Goal: Transaction & Acquisition: Purchase product/service

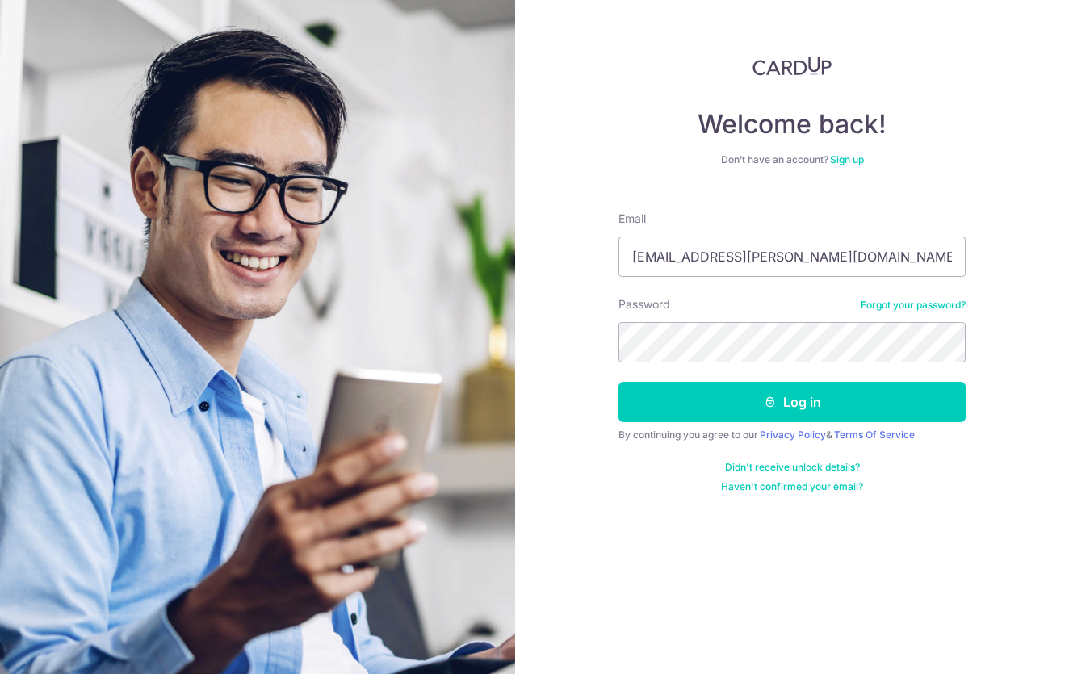
type input "jyco.duran@gmail.com"
click at [792, 402] on button "Log in" at bounding box center [791, 402] width 347 height 40
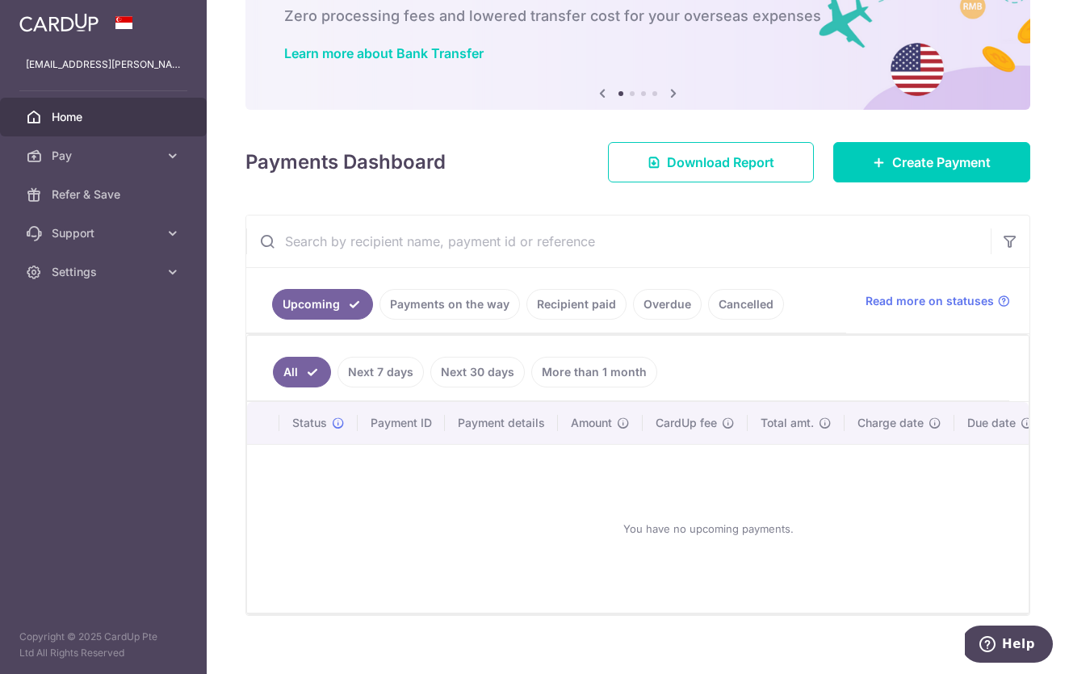
scroll to position [95, 0]
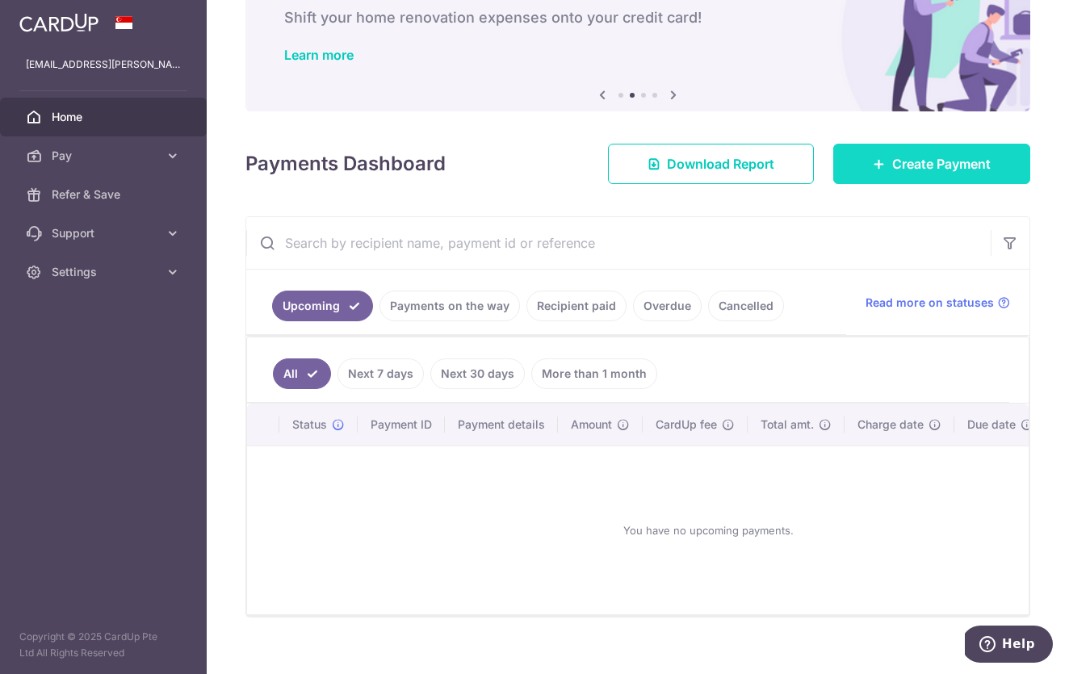
click at [939, 161] on span "Create Payment" at bounding box center [941, 163] width 99 height 19
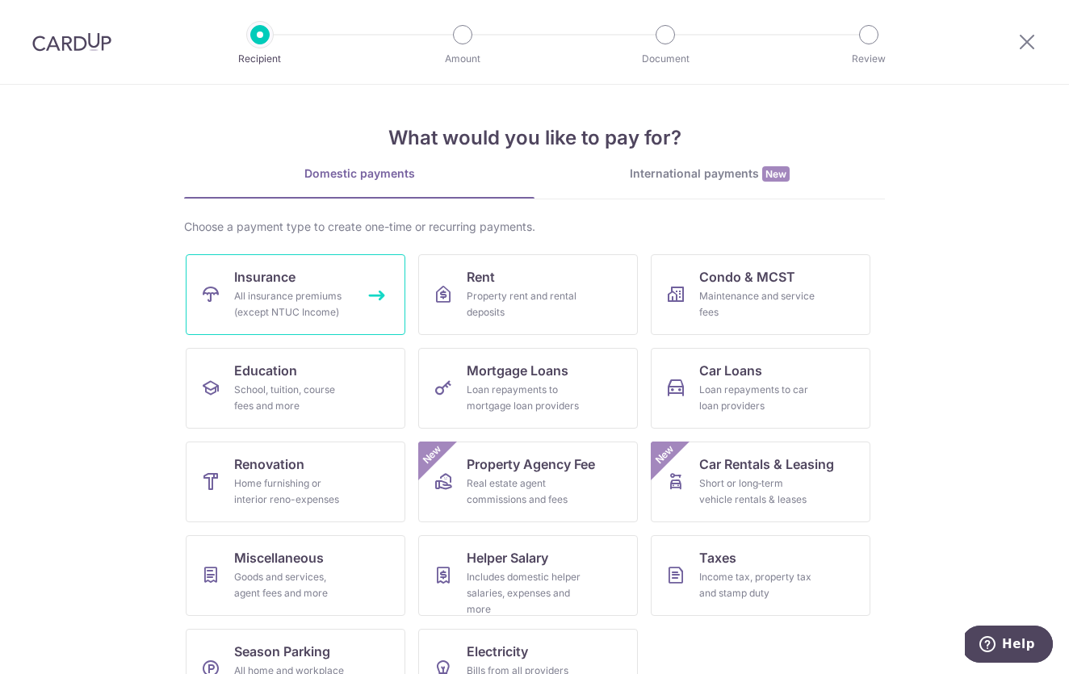
click at [318, 291] on div "All insurance premiums (except NTUC Income)" at bounding box center [292, 304] width 116 height 32
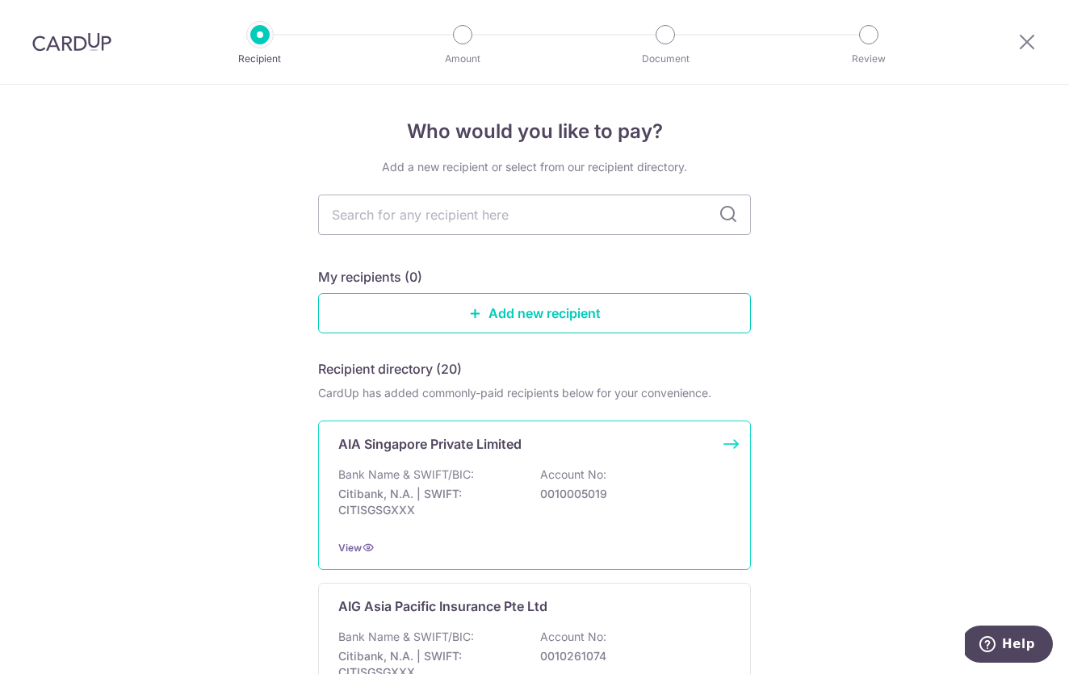
click at [487, 478] on div "Bank Name & SWIFT/BIC: Citibank, N.A. | SWIFT: CITISGSGXXX Account No: 00100050…" at bounding box center [534, 497] width 392 height 60
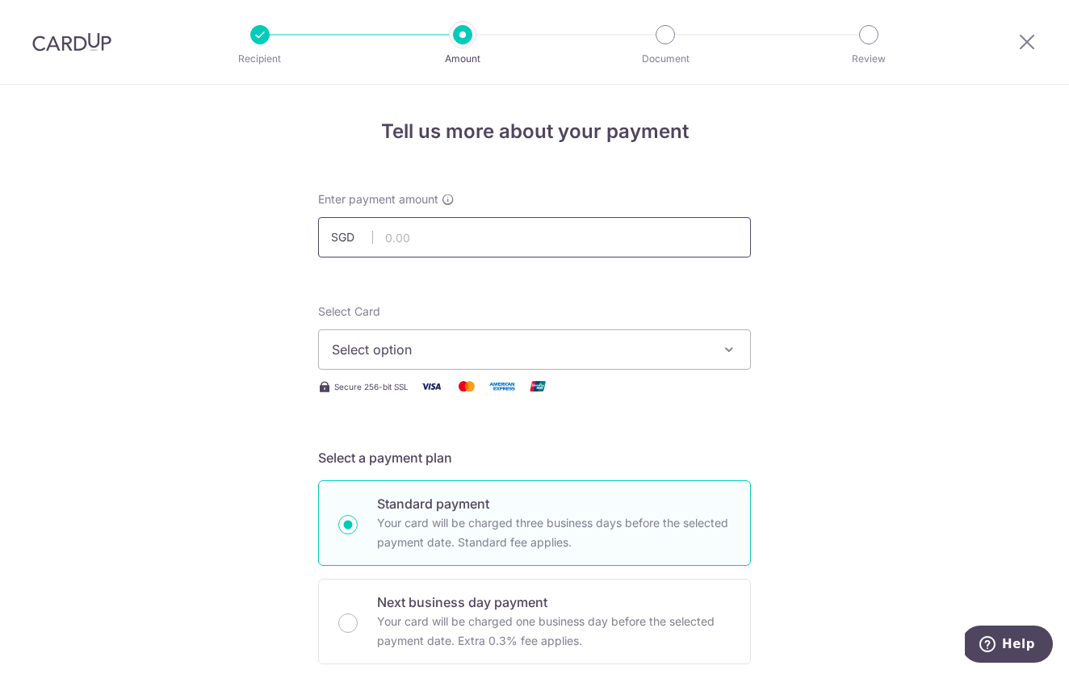
click at [498, 231] on input "text" at bounding box center [534, 237] width 433 height 40
type input "488.00"
click at [518, 348] on span "Select option" at bounding box center [520, 349] width 376 height 19
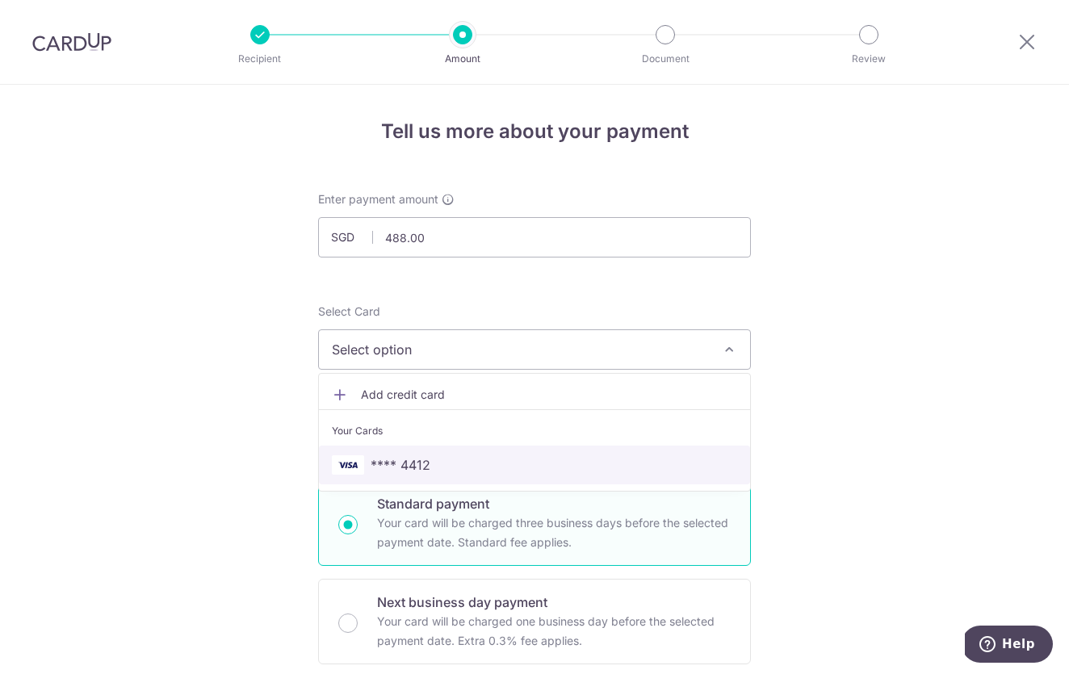
click at [444, 463] on span "**** 4412" at bounding box center [534, 464] width 405 height 19
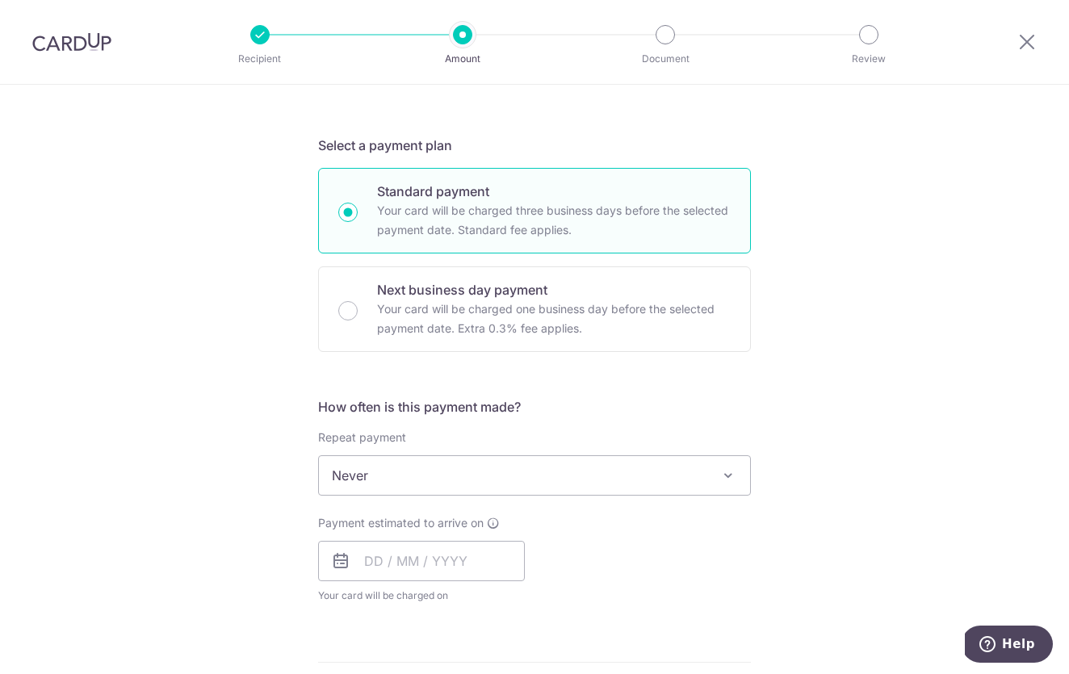
scroll to position [324, 0]
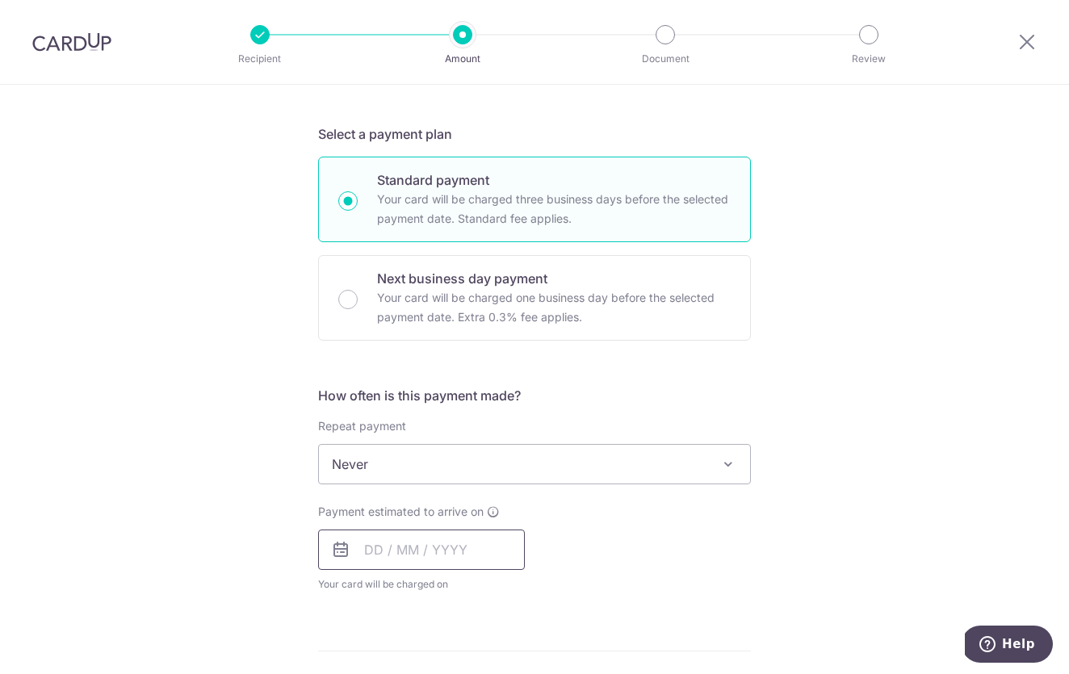
click at [379, 556] on input "text" at bounding box center [421, 550] width 207 height 40
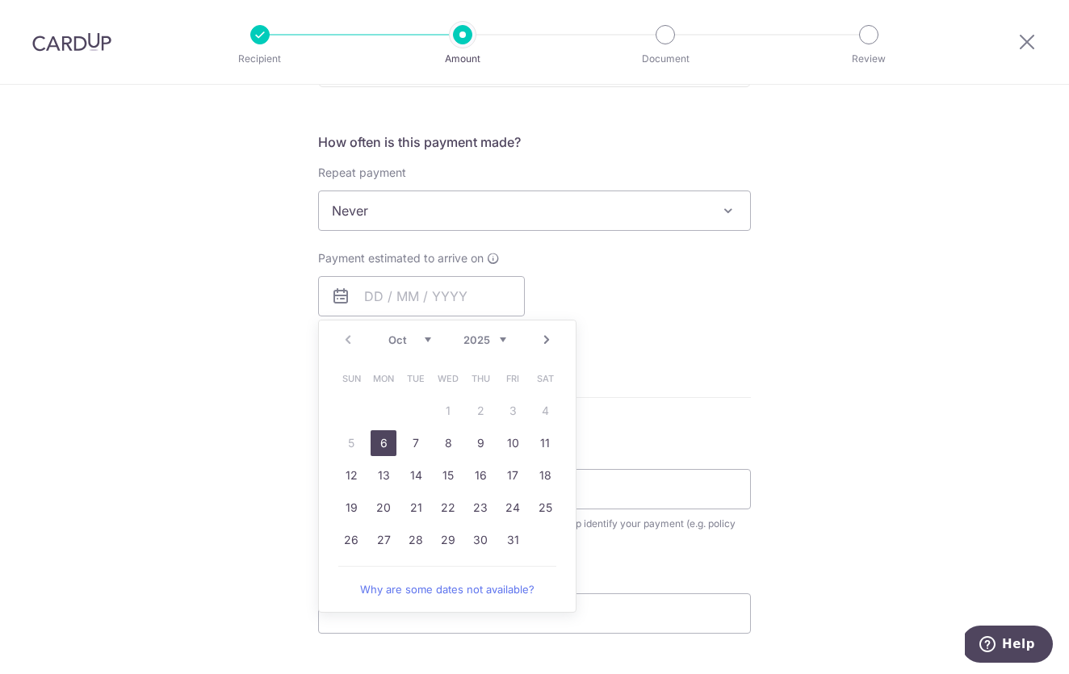
click at [388, 442] on link "6" at bounding box center [384, 443] width 26 height 26
type input "[DATE]"
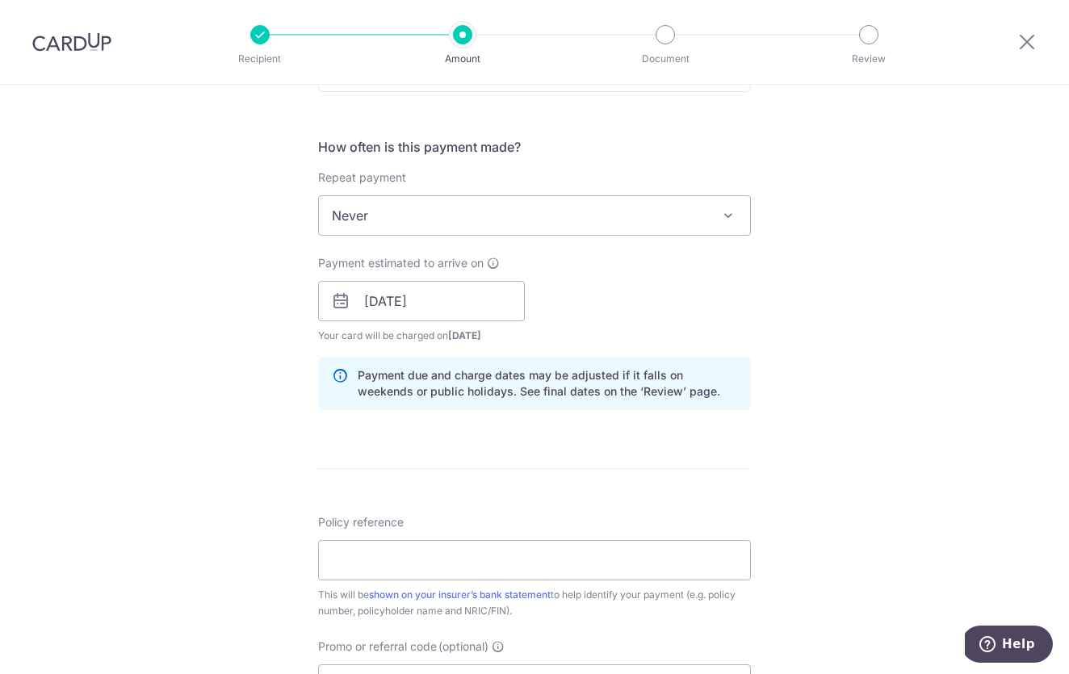
scroll to position [583, 0]
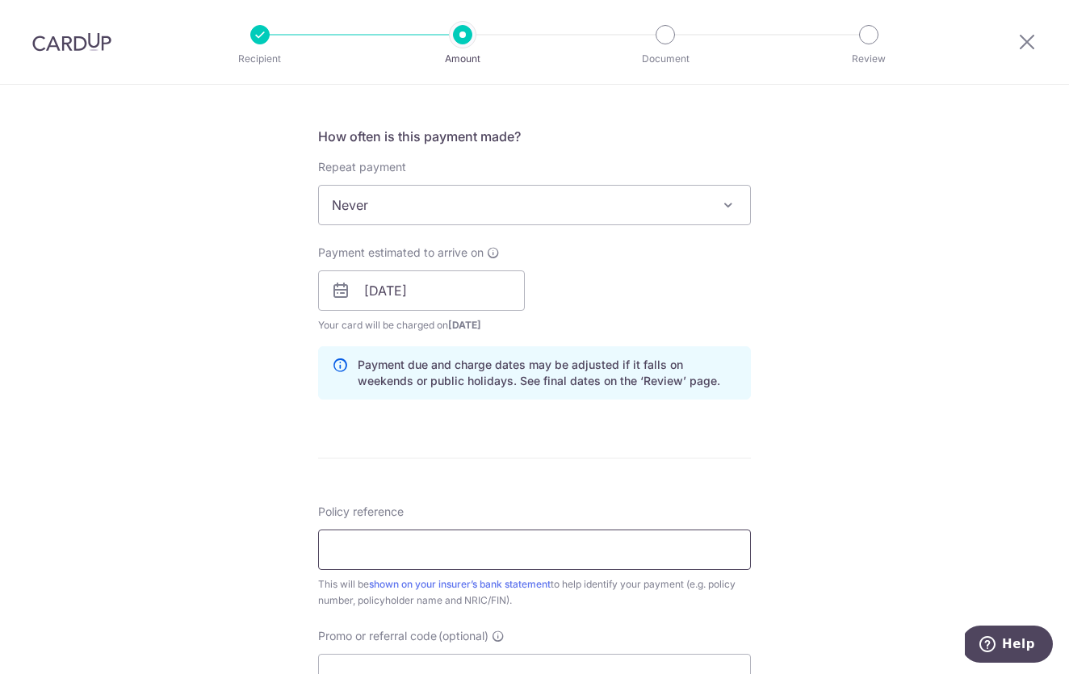
click at [383, 547] on input "Policy reference" at bounding box center [534, 550] width 433 height 40
type input "u"
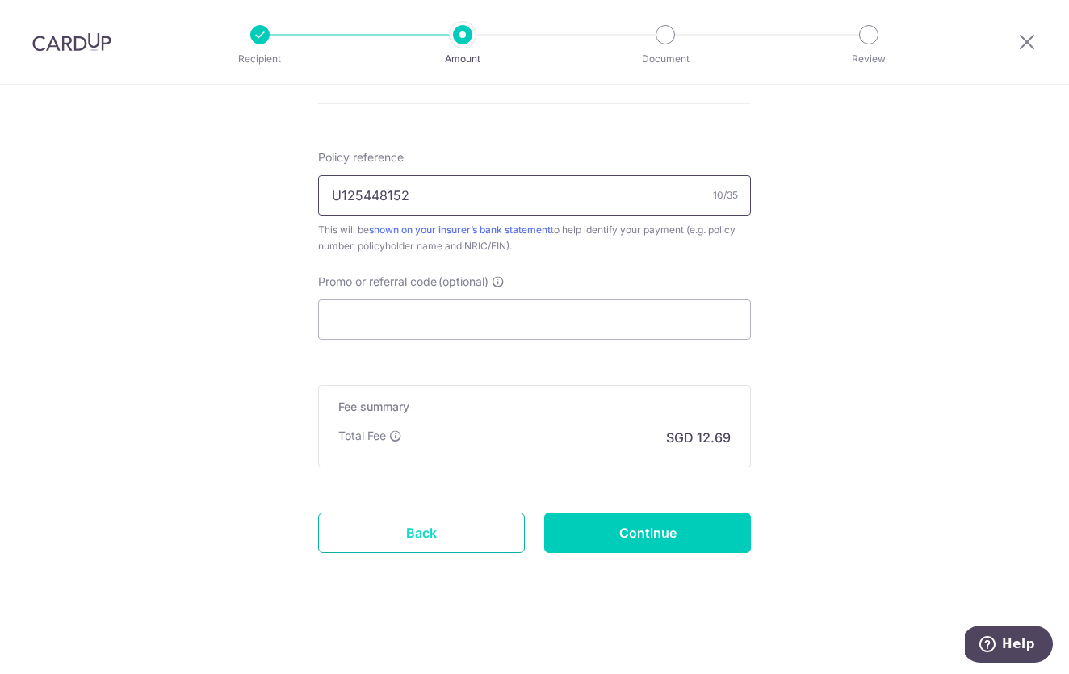
scroll to position [937, 0]
type input "U125448152"
click at [621, 526] on input "Continue" at bounding box center [647, 533] width 207 height 40
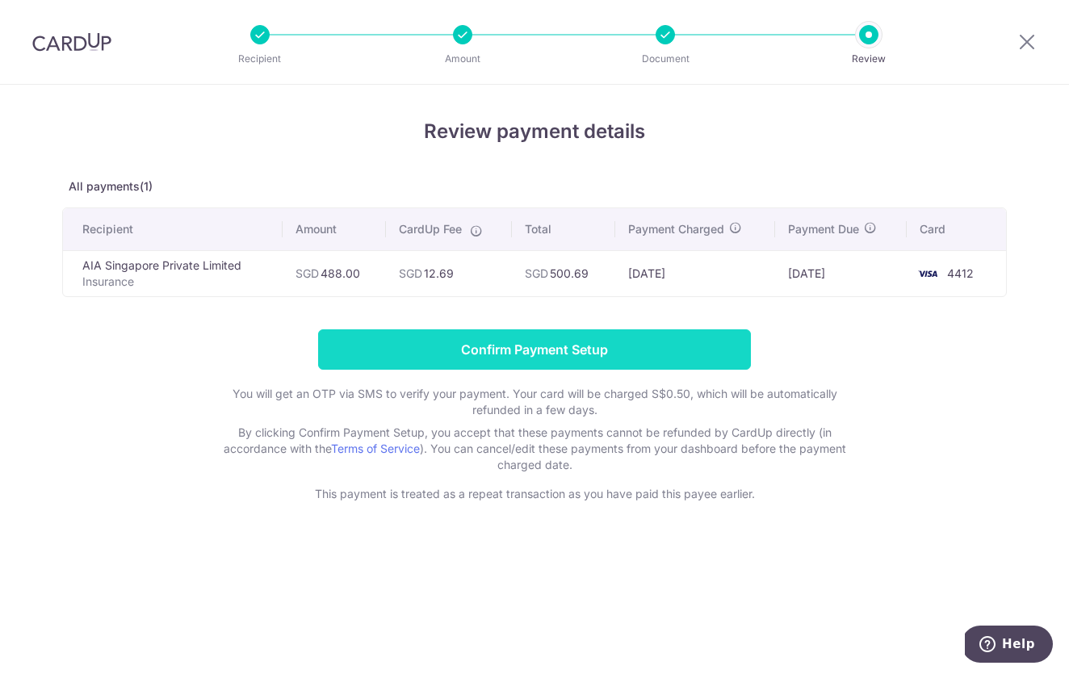
click at [539, 343] on input "Confirm Payment Setup" at bounding box center [534, 349] width 433 height 40
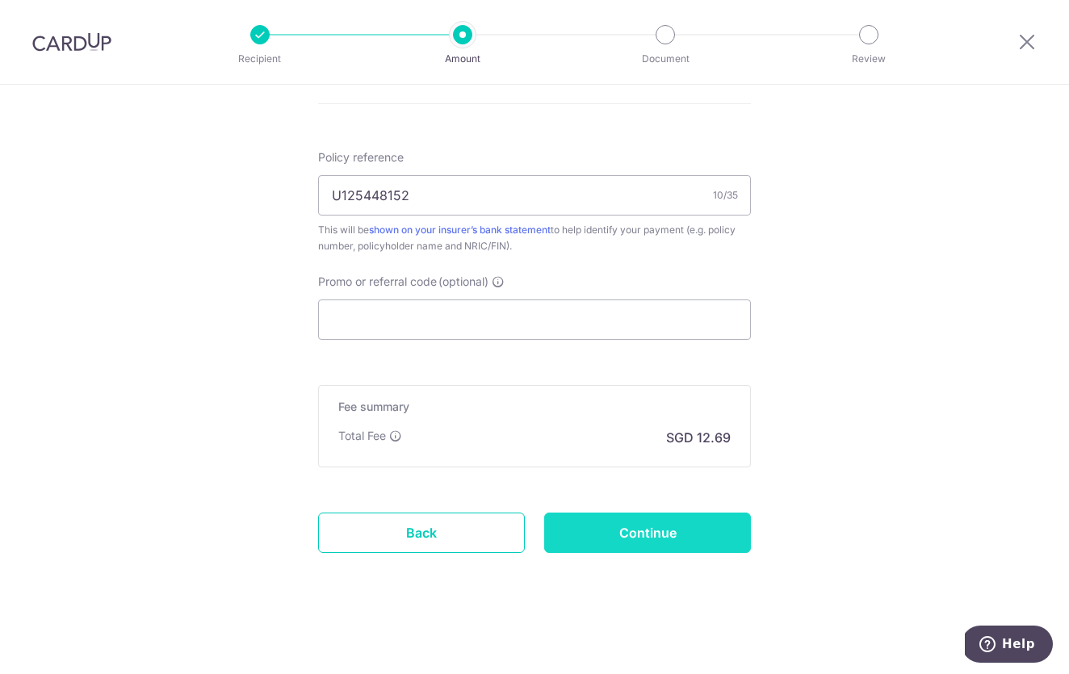
scroll to position [1004, 0]
click at [635, 536] on input "Continue" at bounding box center [647, 533] width 207 height 40
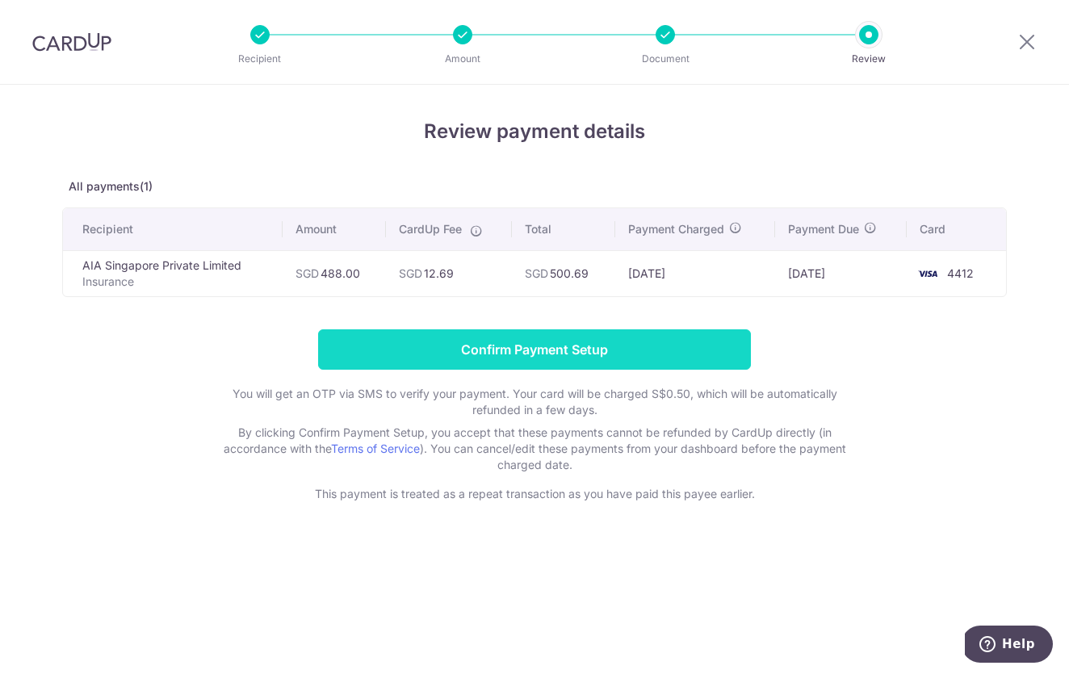
click at [573, 348] on input "Confirm Payment Setup" at bounding box center [534, 349] width 433 height 40
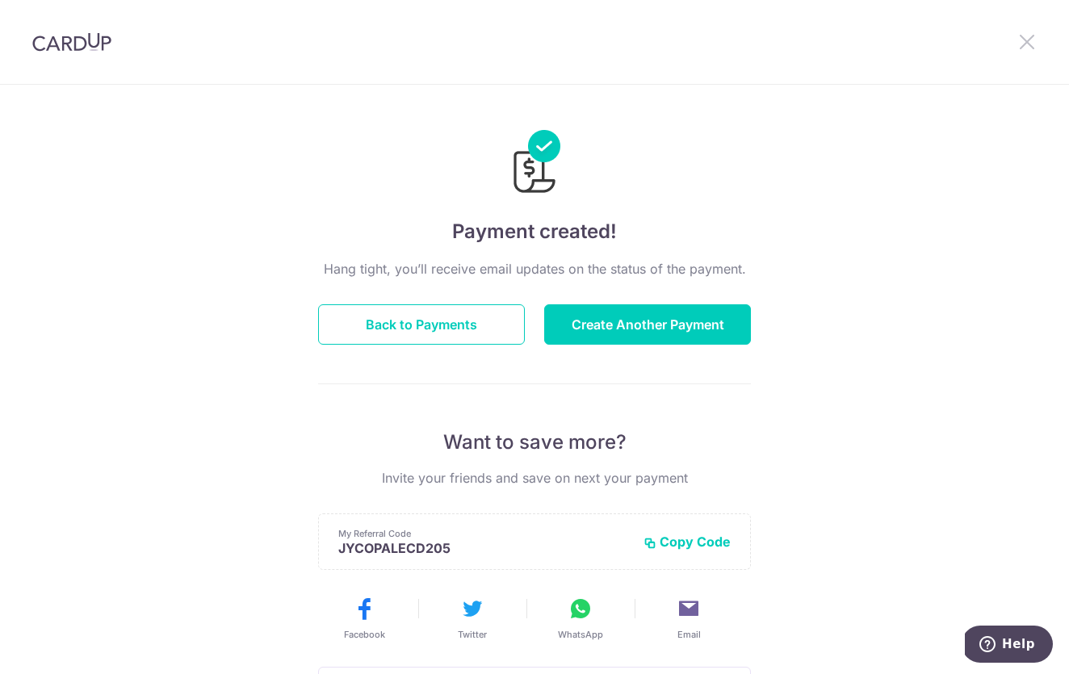
click at [1031, 41] on icon at bounding box center [1026, 41] width 19 height 20
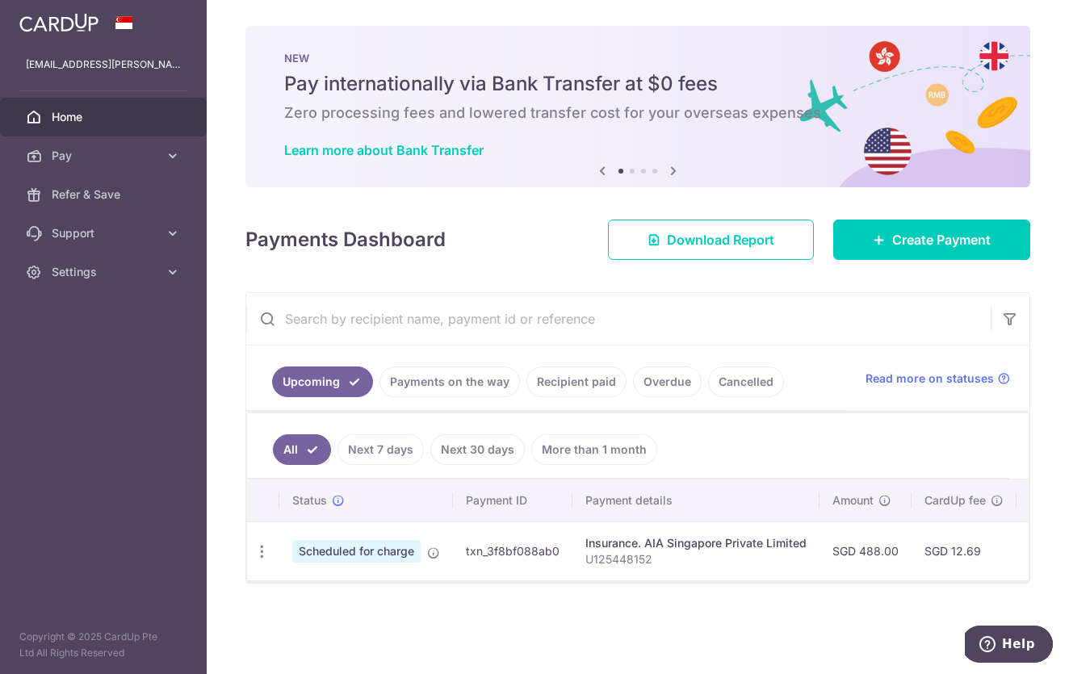
click at [921, 261] on div "× Pause Schedule Pause all future payments in this series Pause just this one p…" at bounding box center [638, 337] width 862 height 674
click at [921, 238] on span "Create Payment" at bounding box center [941, 239] width 99 height 19
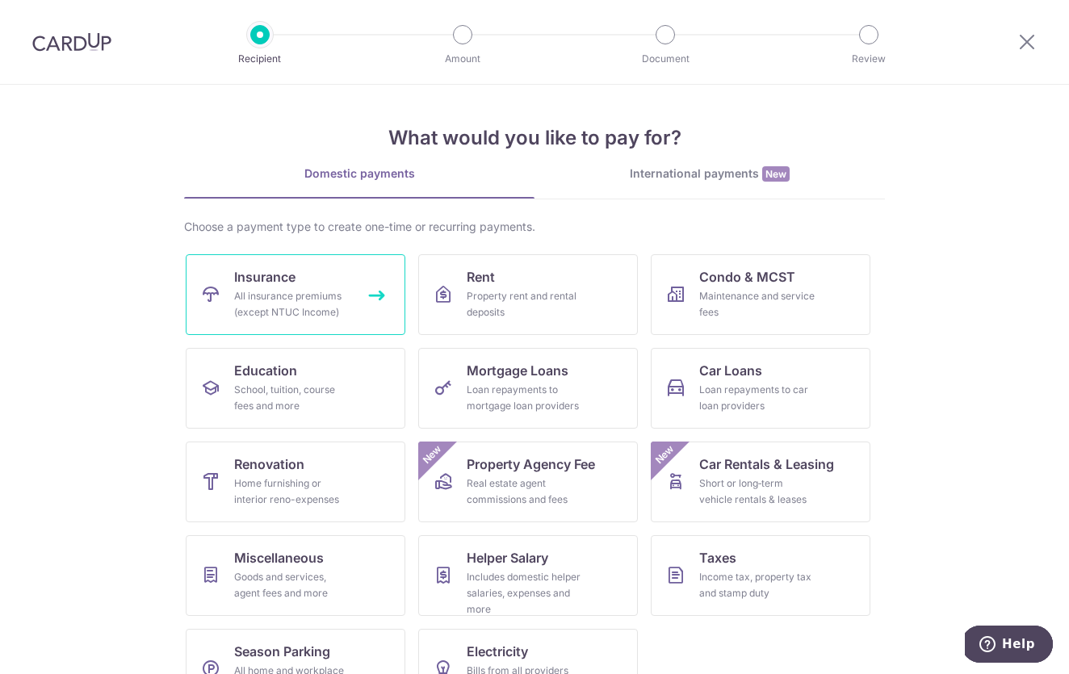
click at [300, 289] on div "All insurance premiums (except NTUC Income)" at bounding box center [292, 304] width 116 height 32
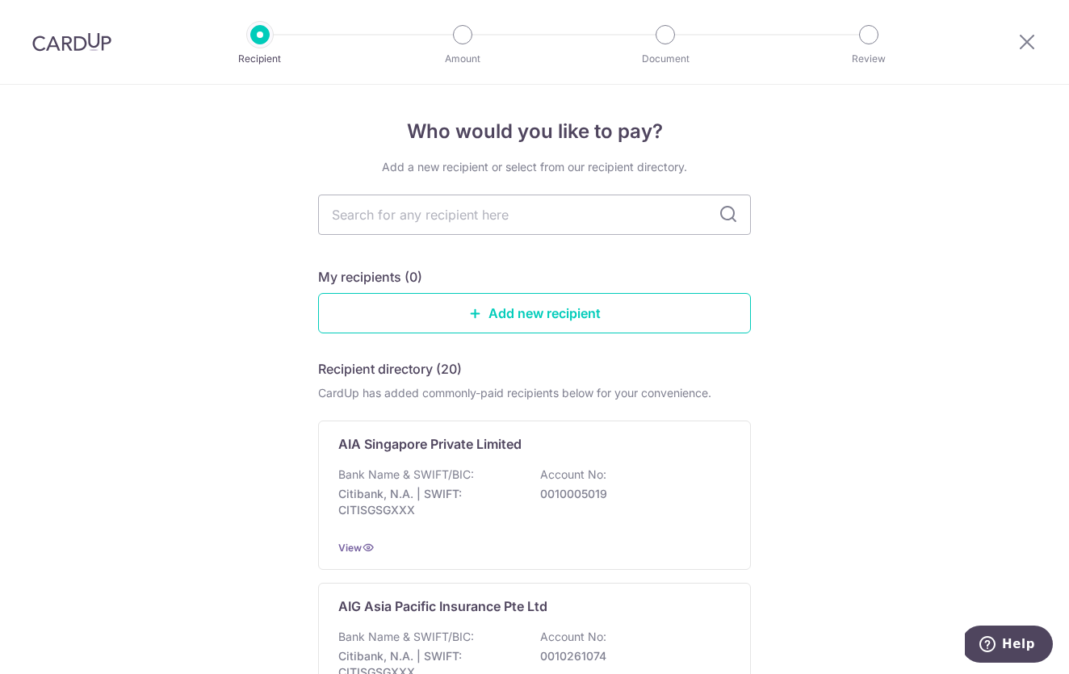
scroll to position [2, 0]
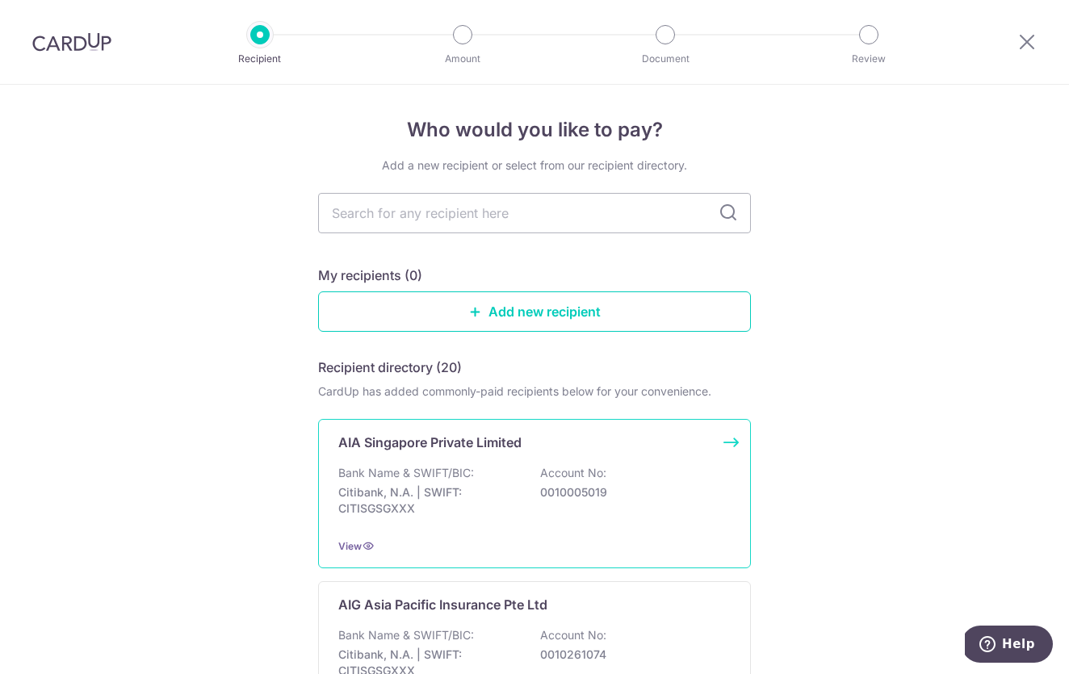
click at [445, 438] on p "AIA Singapore Private Limited" at bounding box center [429, 442] width 183 height 19
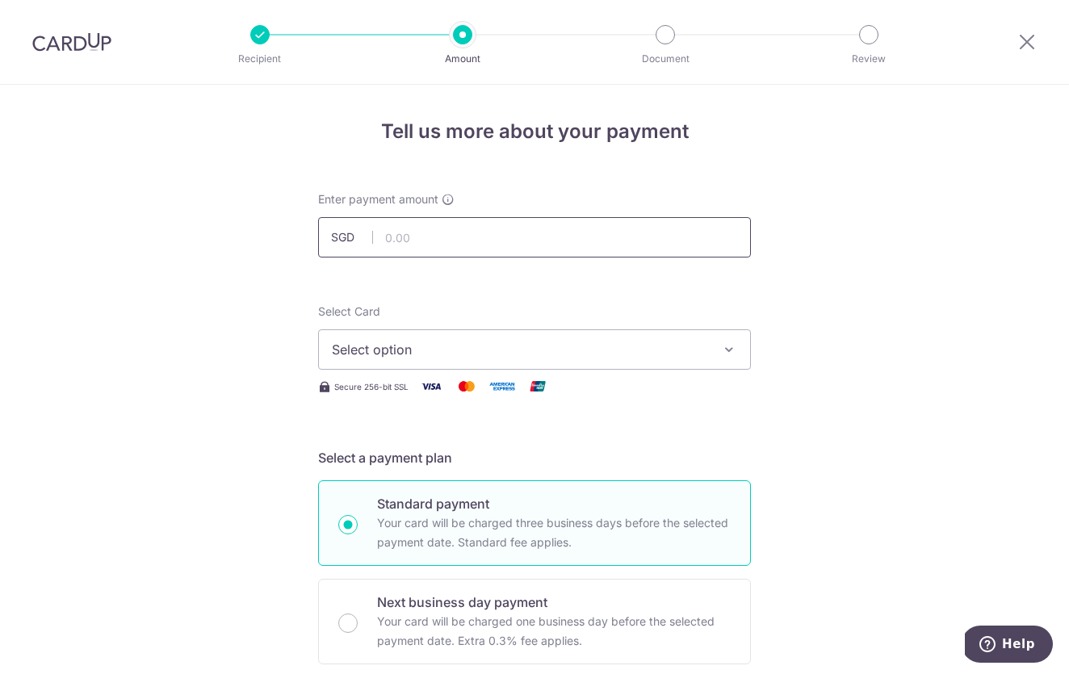
click at [493, 239] on input "text" at bounding box center [534, 237] width 433 height 40
type input "332.20"
click at [515, 355] on span "Select option" at bounding box center [520, 349] width 376 height 19
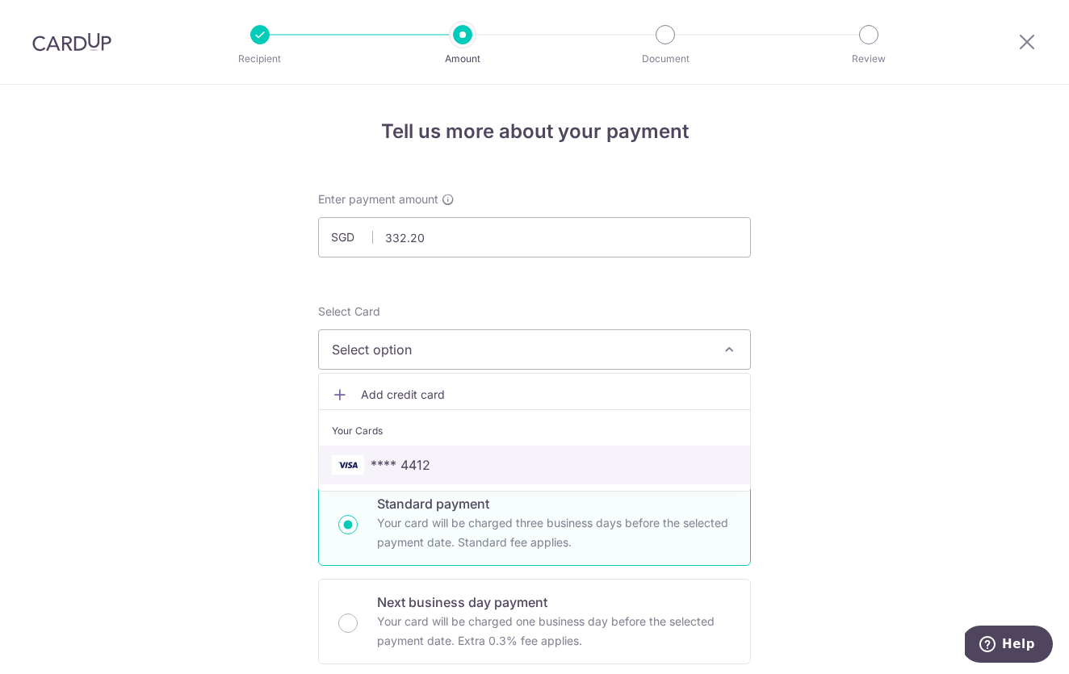
click at [475, 449] on link "**** 4412" at bounding box center [534, 465] width 431 height 39
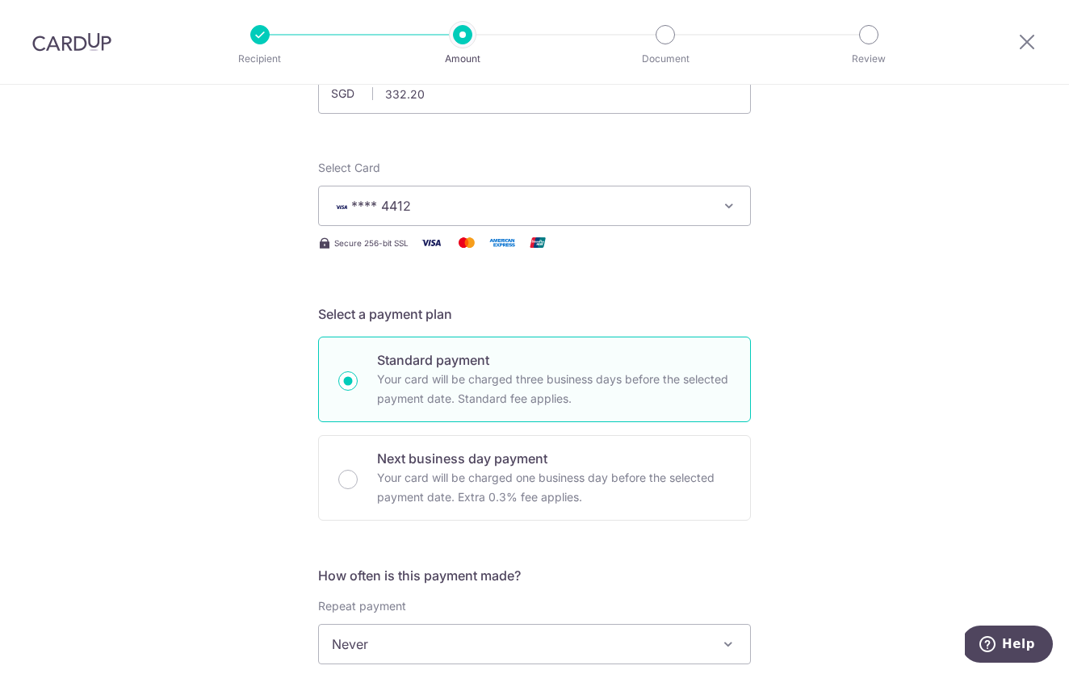
scroll to position [321, 0]
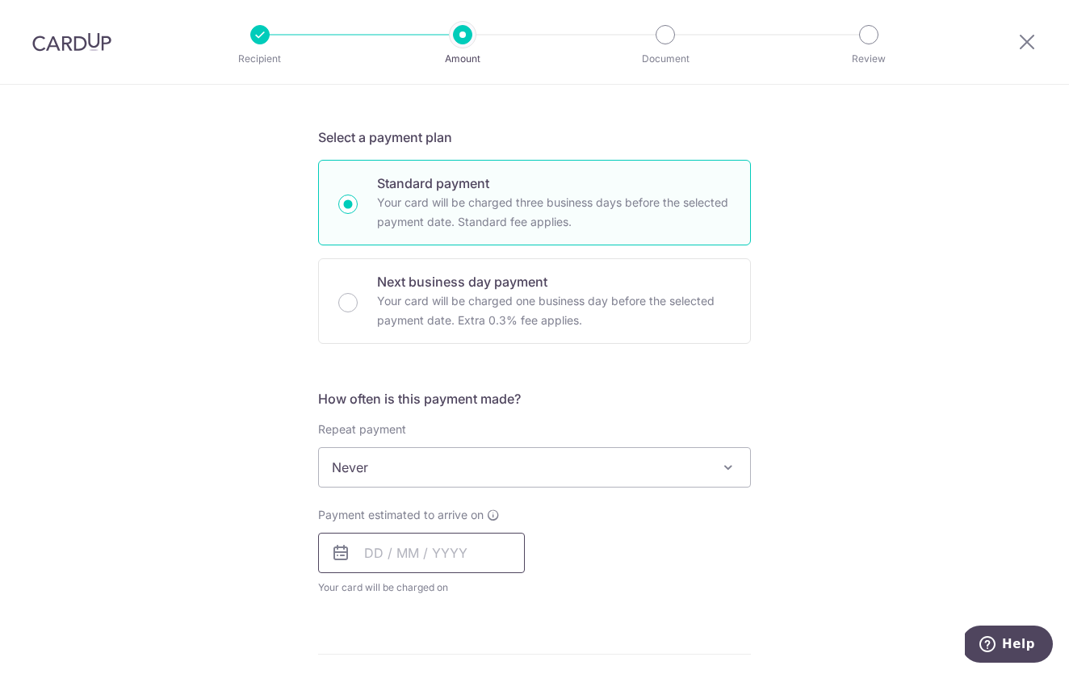
click at [422, 556] on input "text" at bounding box center [421, 553] width 207 height 40
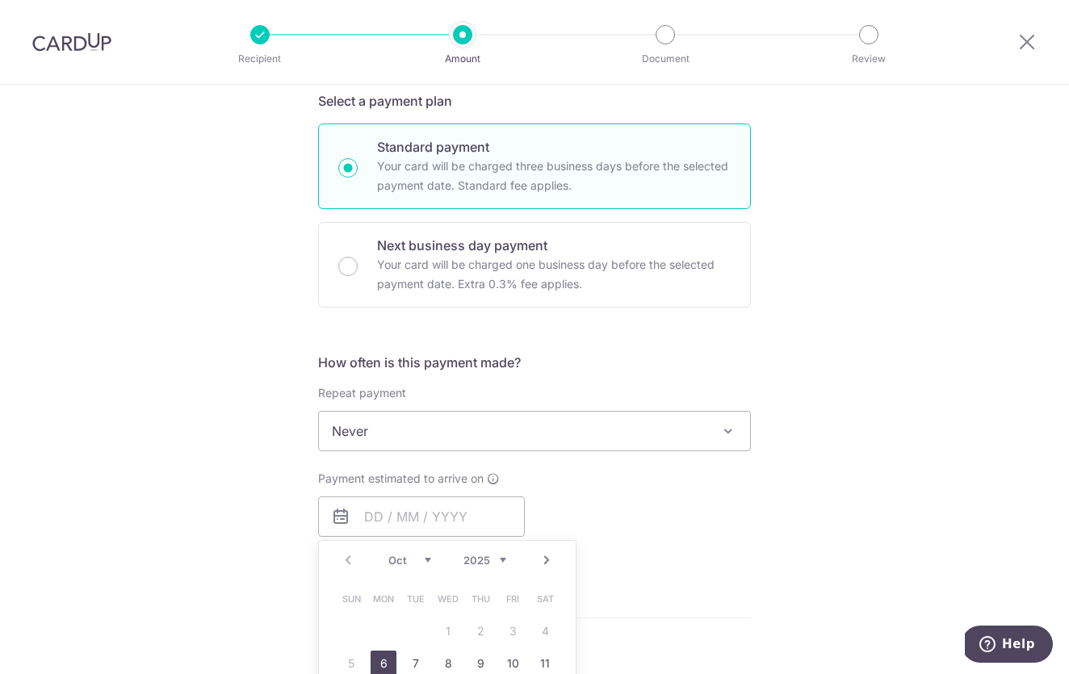
click at [386, 668] on link "6" at bounding box center [384, 664] width 26 height 26
type input "06/10/2025"
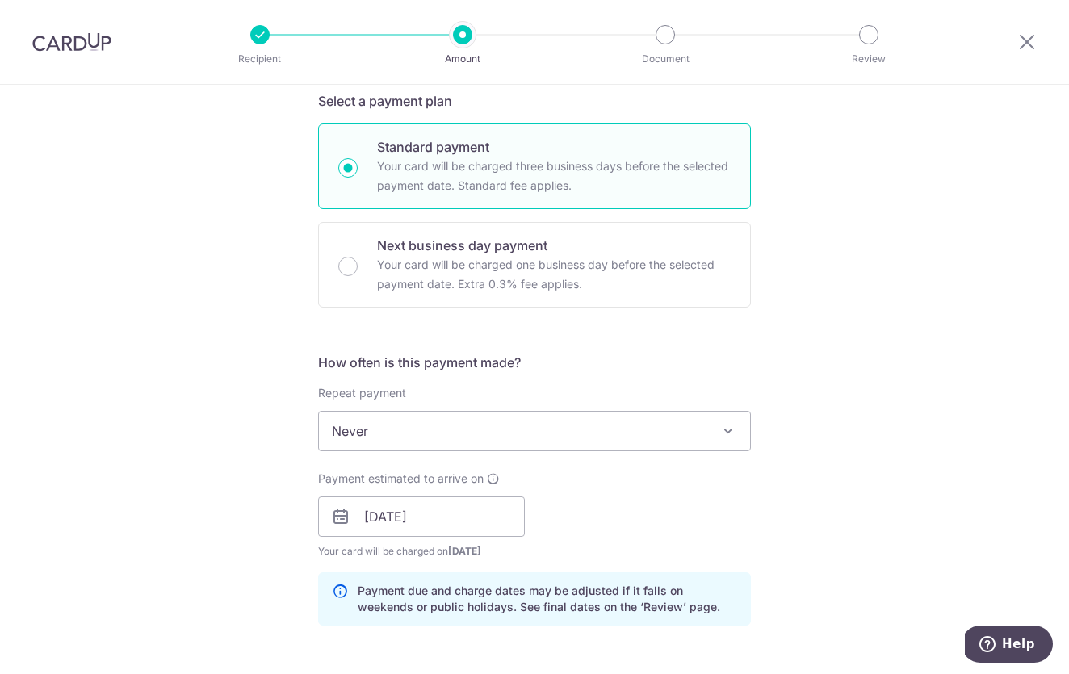
click at [384, 658] on form "Enter payment amount SGD 332.20 332.20 Select Card **** 4412 Add credit card Yo…" at bounding box center [534, 506] width 433 height 1344
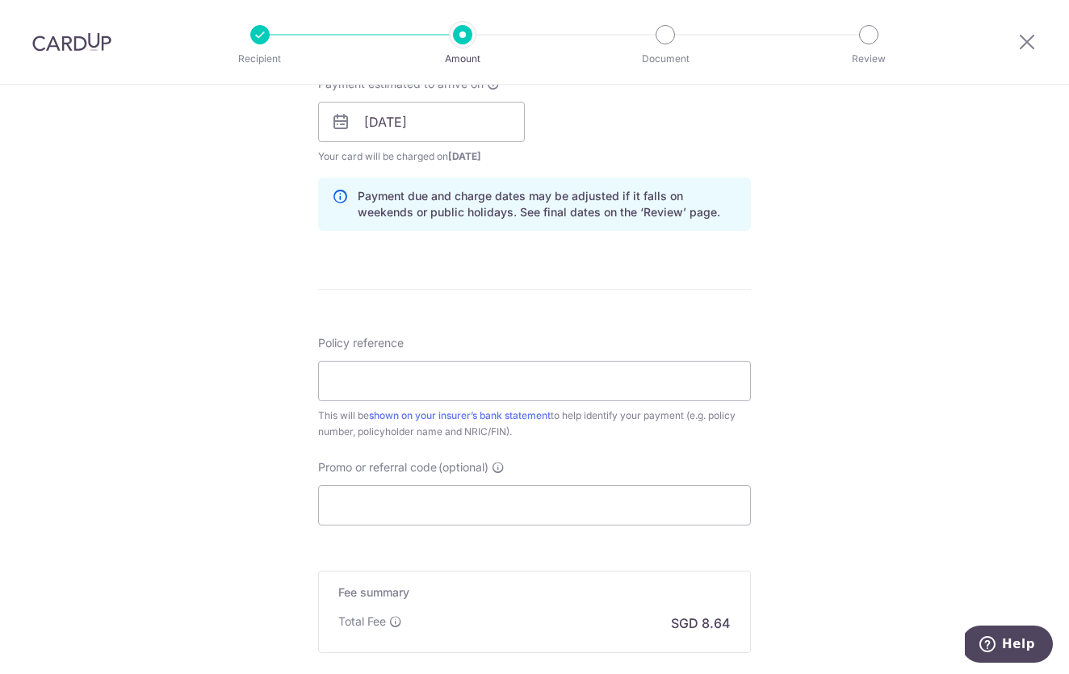
scroll to position [761, 0]
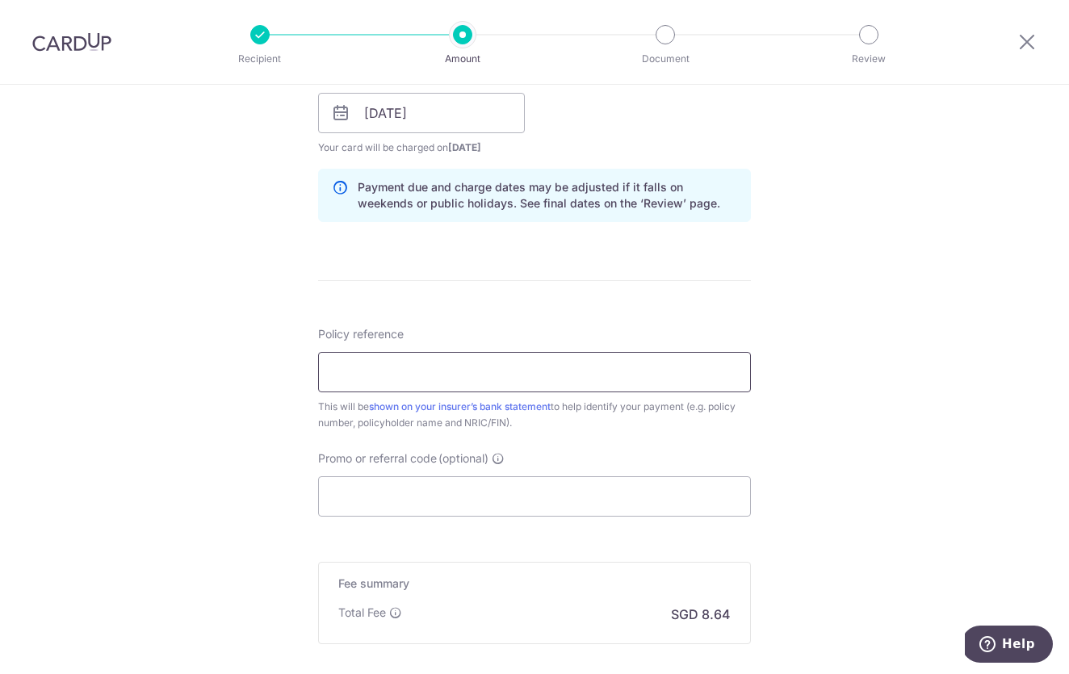
click at [352, 375] on input "Policy reference" at bounding box center [534, 372] width 433 height 40
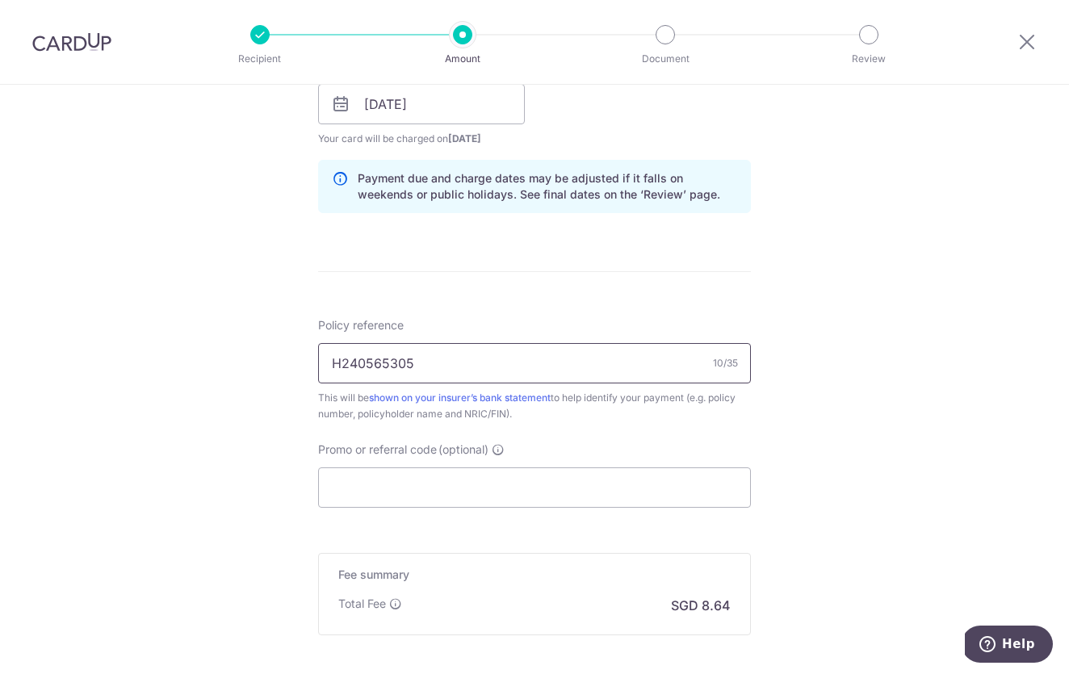
scroll to position [866, 0]
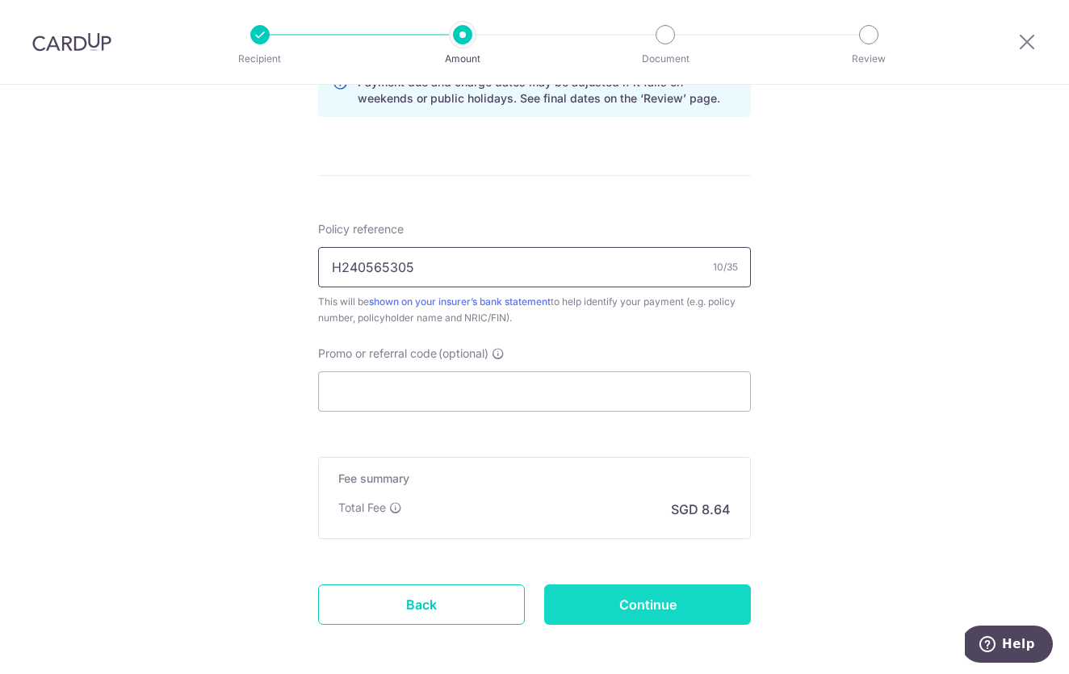
type input "H240565305"
click at [629, 616] on input "Continue" at bounding box center [647, 605] width 207 height 40
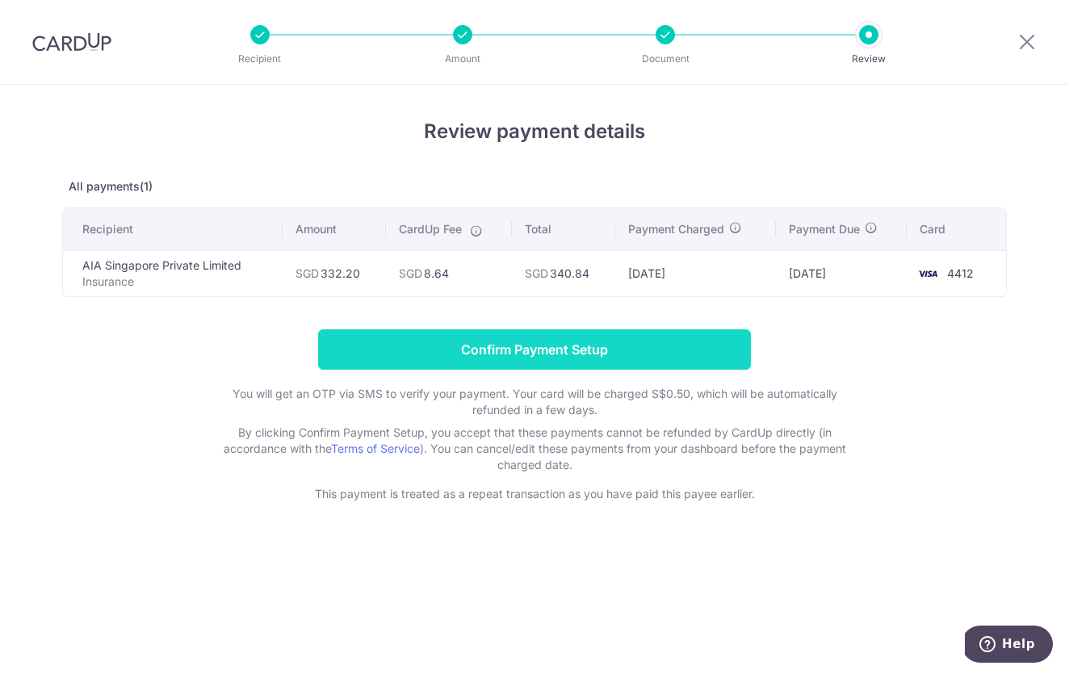
click at [648, 354] on input "Confirm Payment Setup" at bounding box center [534, 349] width 433 height 40
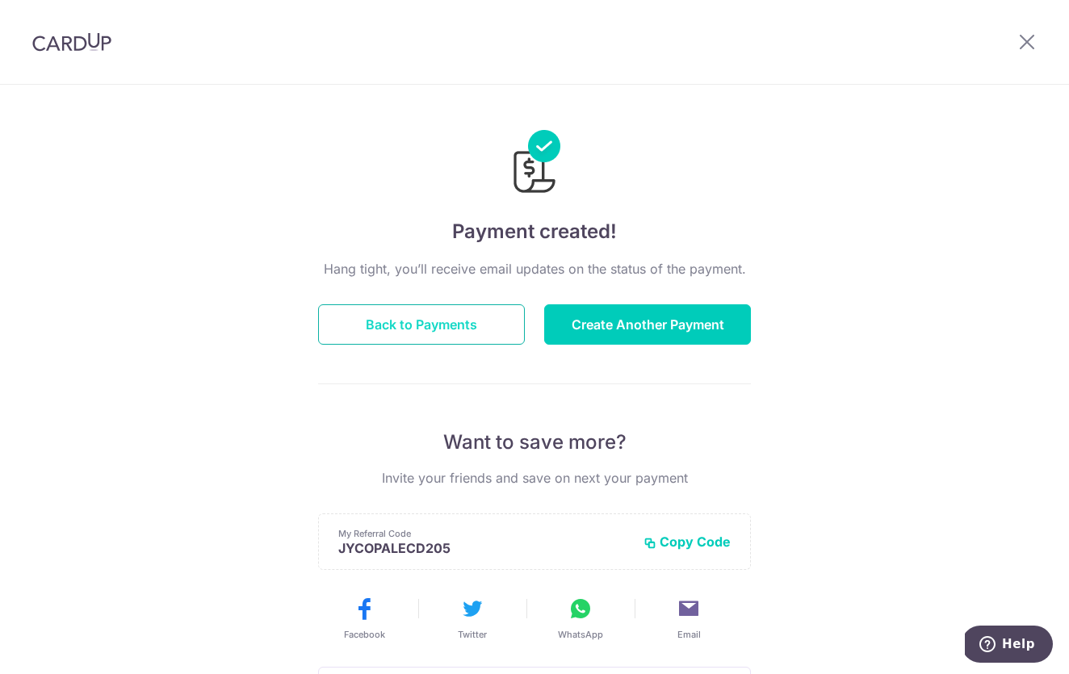
click at [475, 305] on button "Back to Payments" at bounding box center [421, 324] width 207 height 40
